Goal: Communication & Community: Answer question/provide support

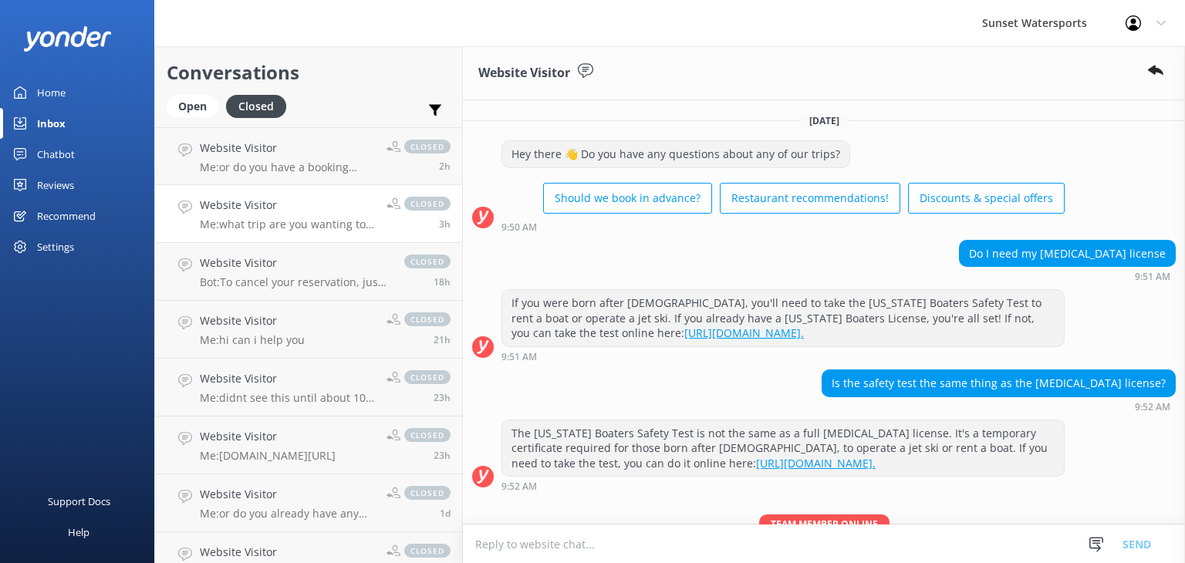
scroll to position [137, 0]
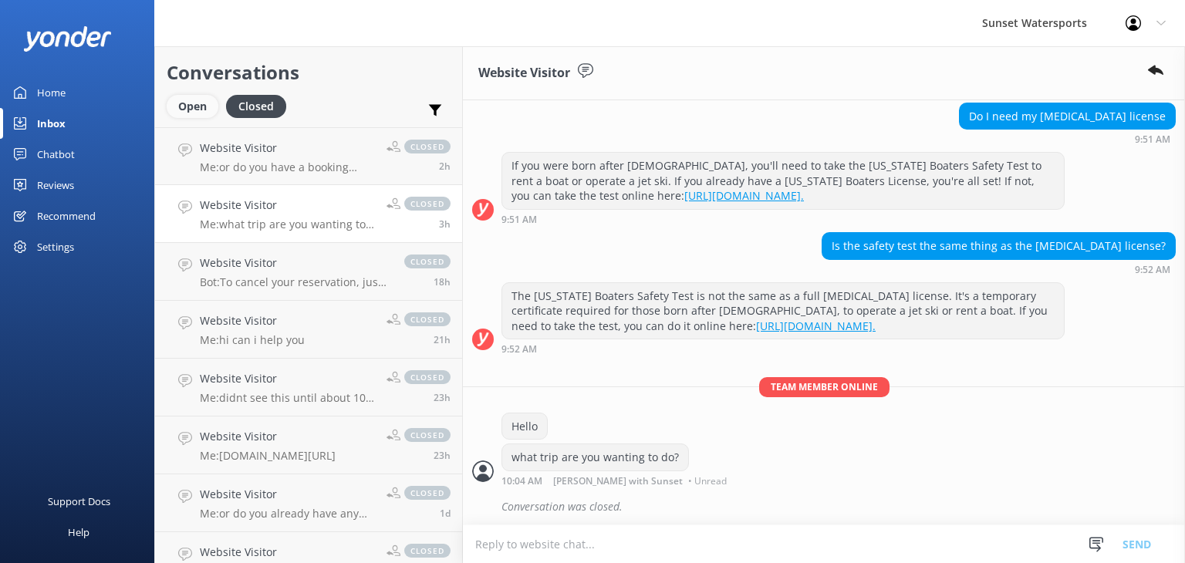
click at [185, 108] on div "Open" at bounding box center [193, 106] width 52 height 23
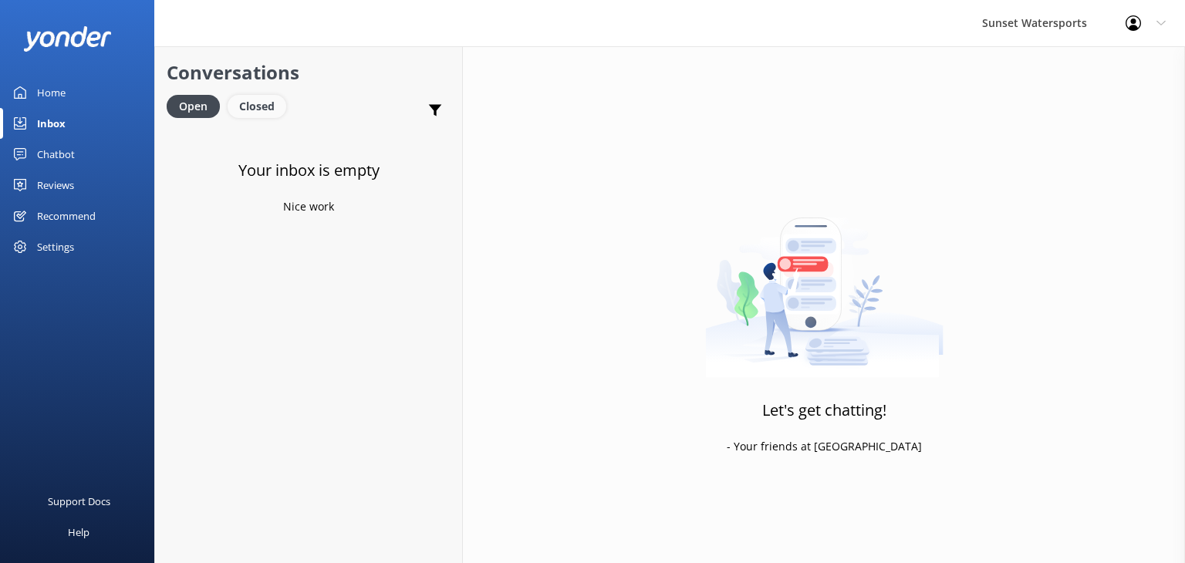
click at [265, 117] on div "Closed" at bounding box center [257, 106] width 59 height 23
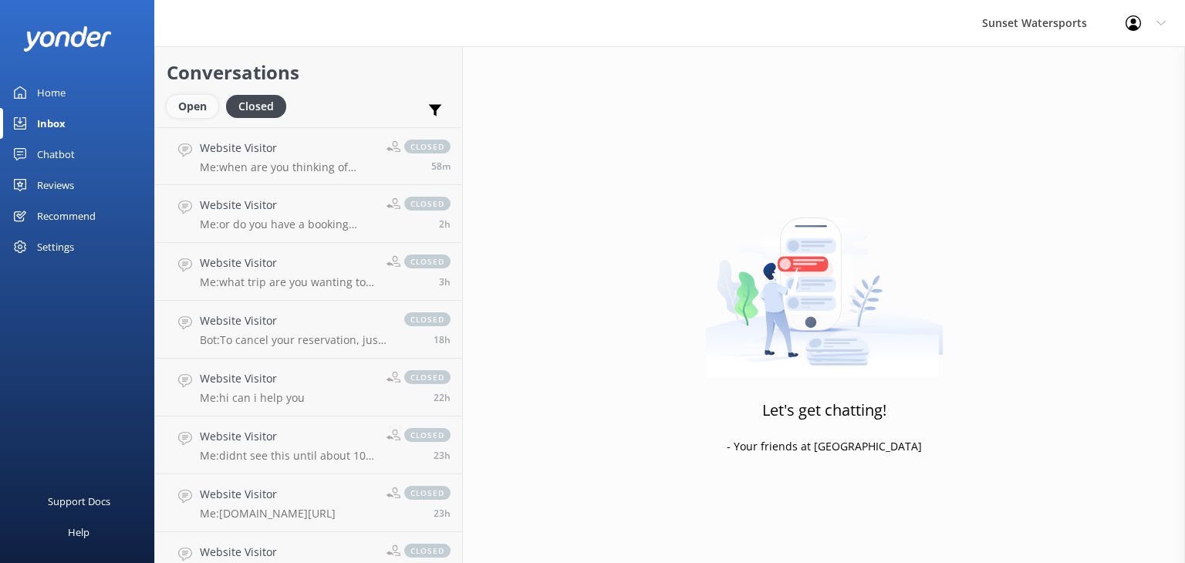
click at [194, 112] on div "Open" at bounding box center [193, 106] width 52 height 23
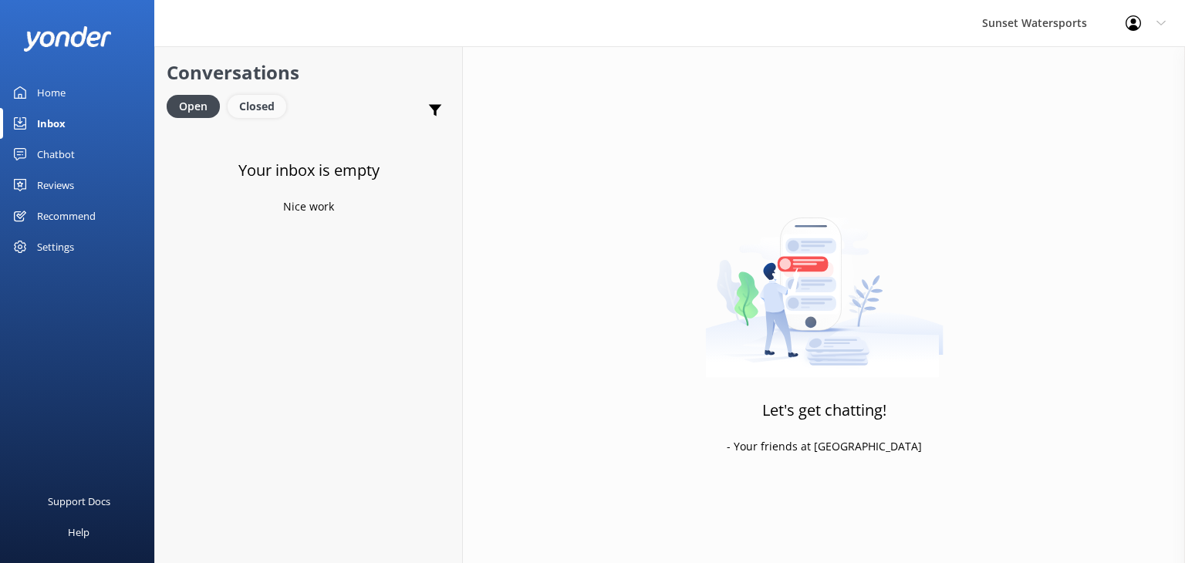
click at [264, 108] on div "Closed" at bounding box center [257, 106] width 59 height 23
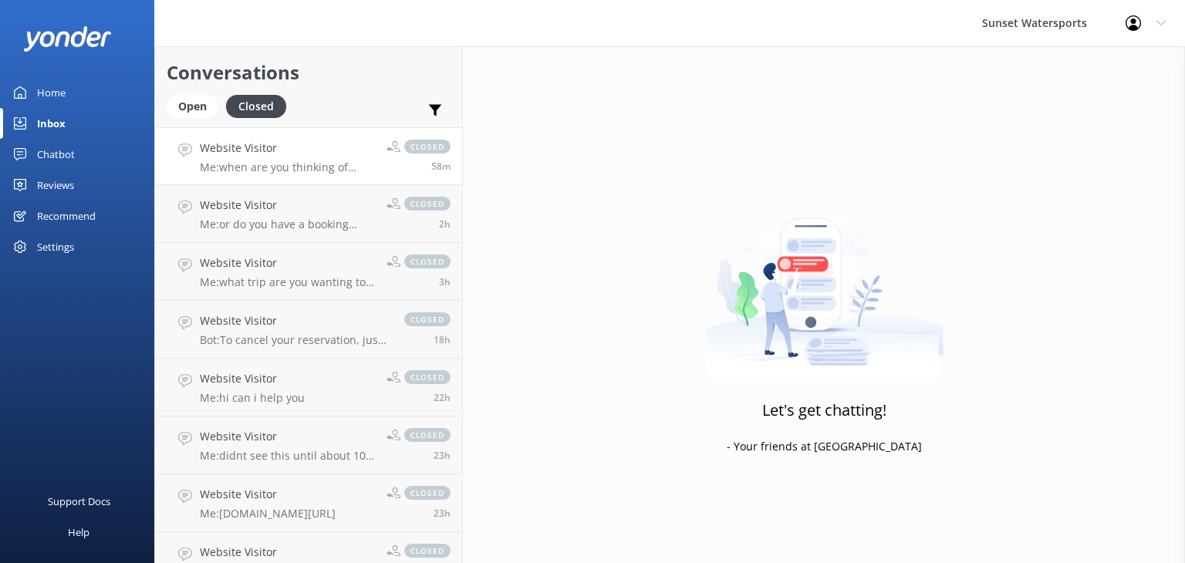
click at [358, 164] on p "Me: when are you thinking of going?" at bounding box center [287, 167] width 175 height 14
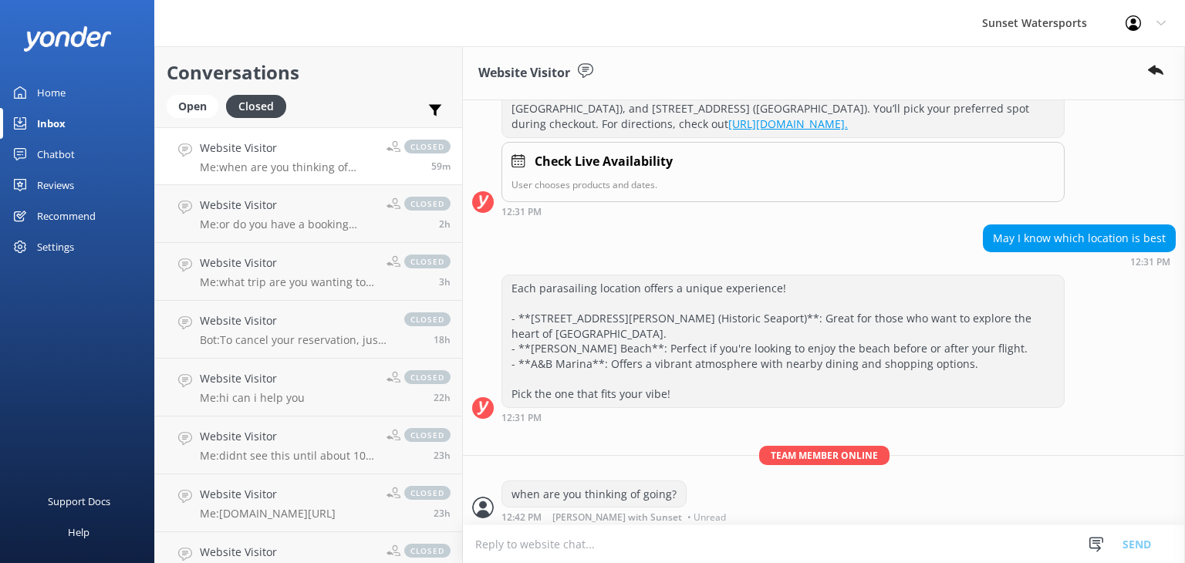
scroll to position [231, 0]
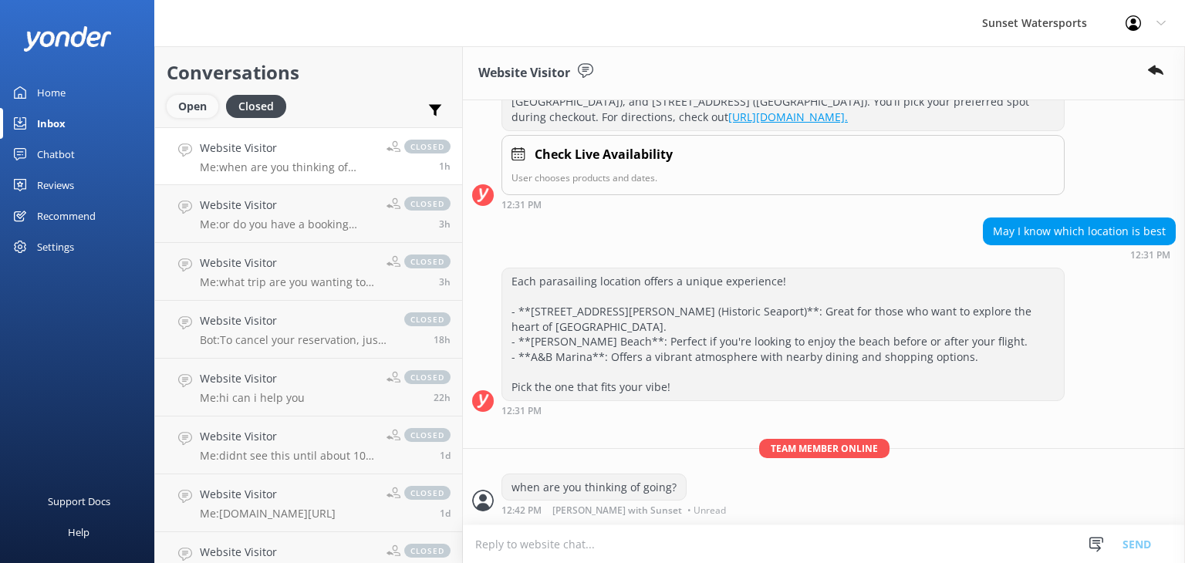
click at [182, 103] on div "Open" at bounding box center [193, 106] width 52 height 23
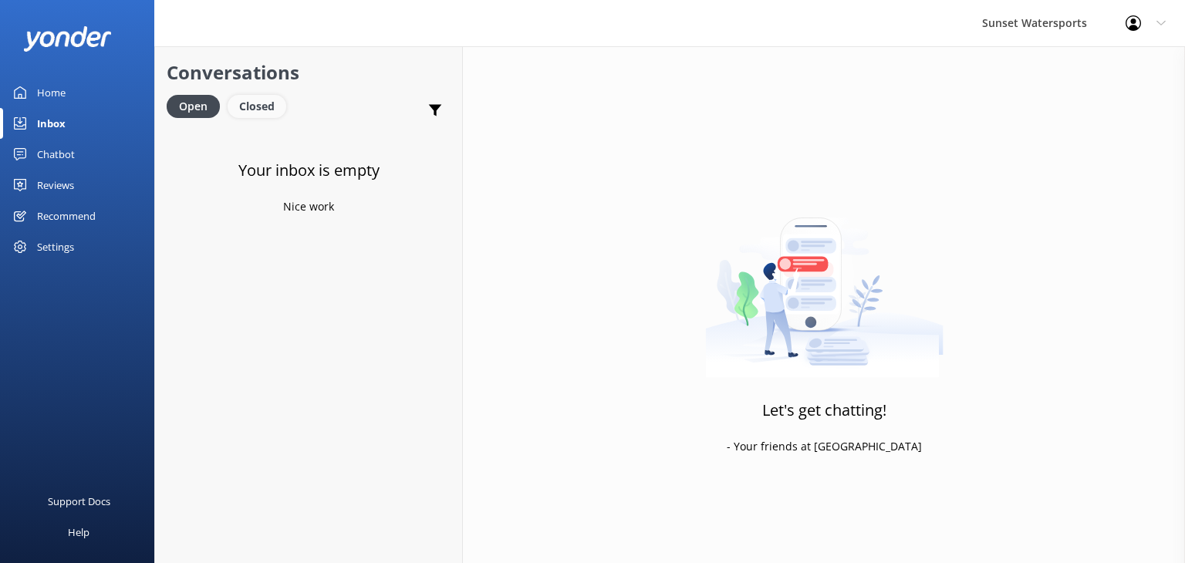
click at [259, 111] on div "Closed" at bounding box center [257, 106] width 59 height 23
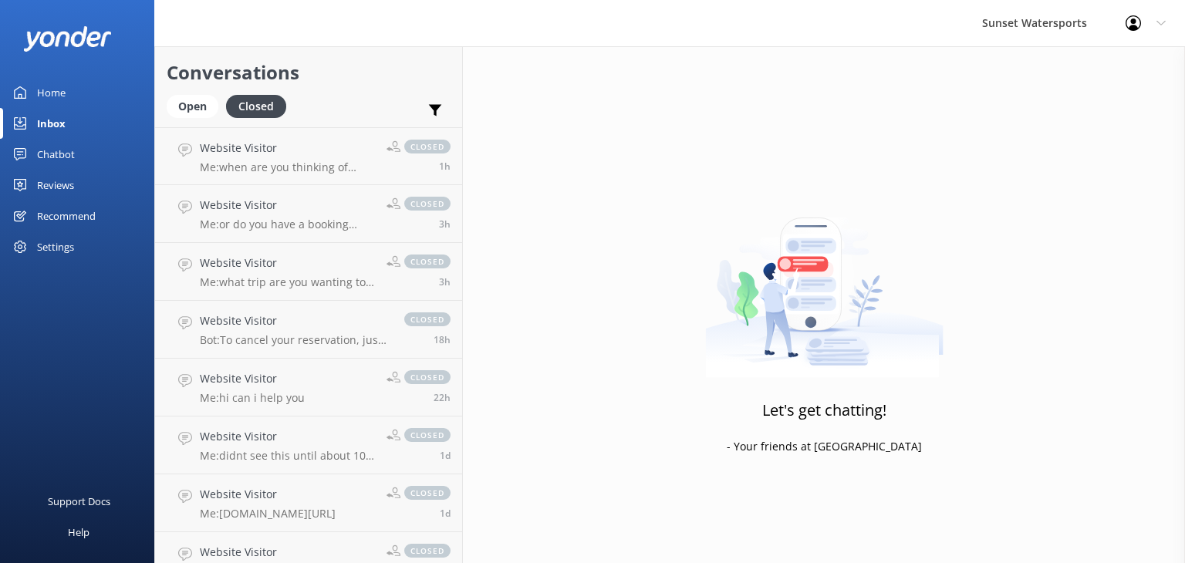
click at [52, 123] on div "Inbox" at bounding box center [51, 123] width 29 height 31
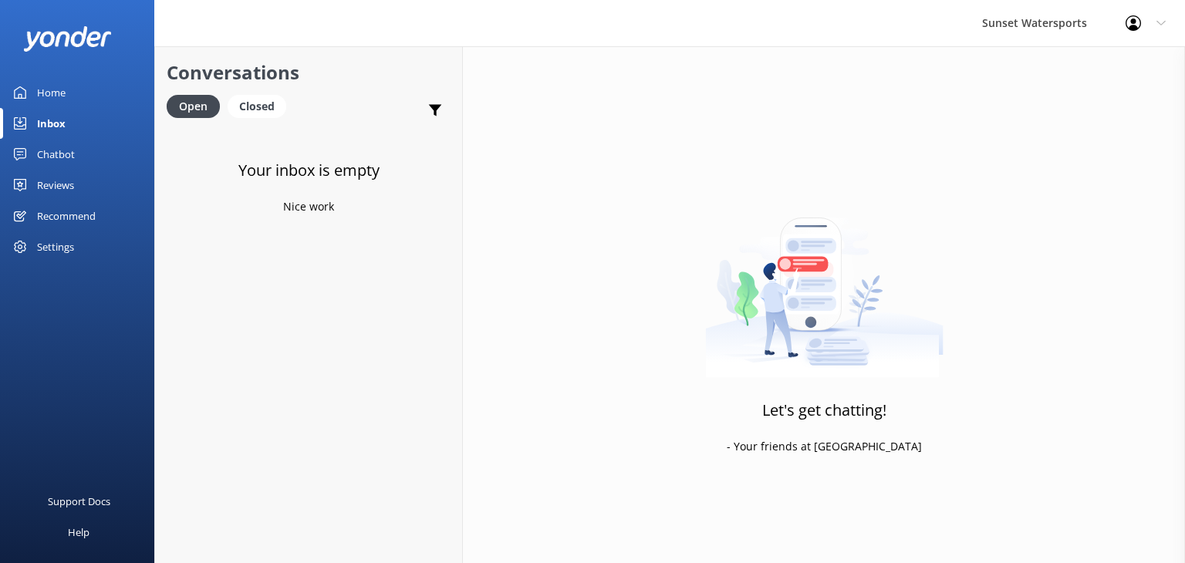
click at [55, 127] on div "Inbox" at bounding box center [51, 123] width 29 height 31
